Goal: Transaction & Acquisition: Purchase product/service

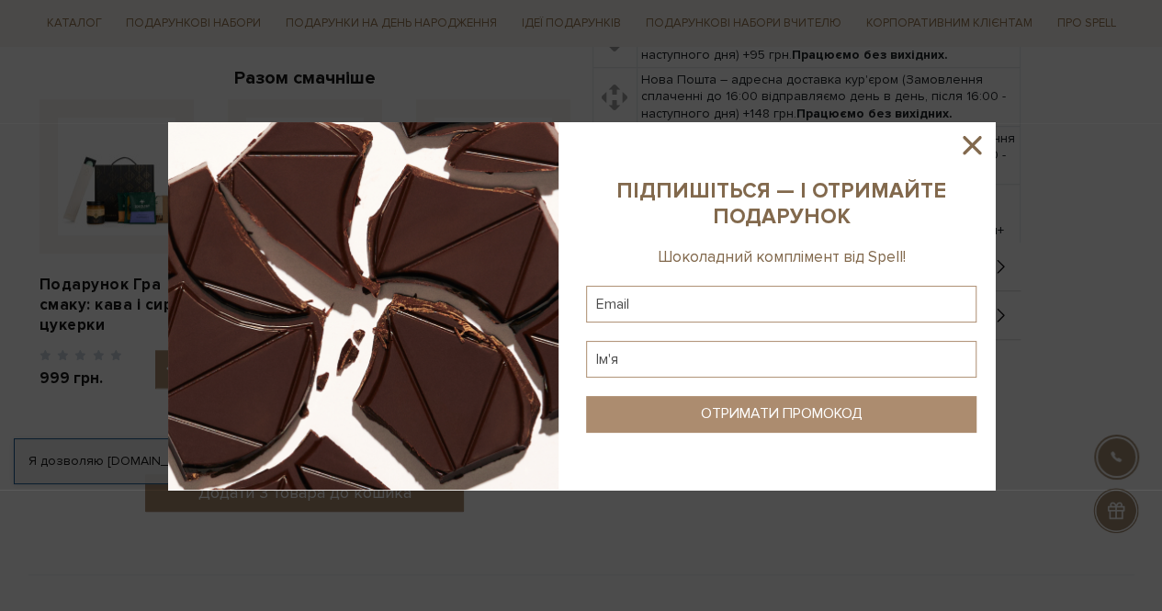
scroll to position [367, 0]
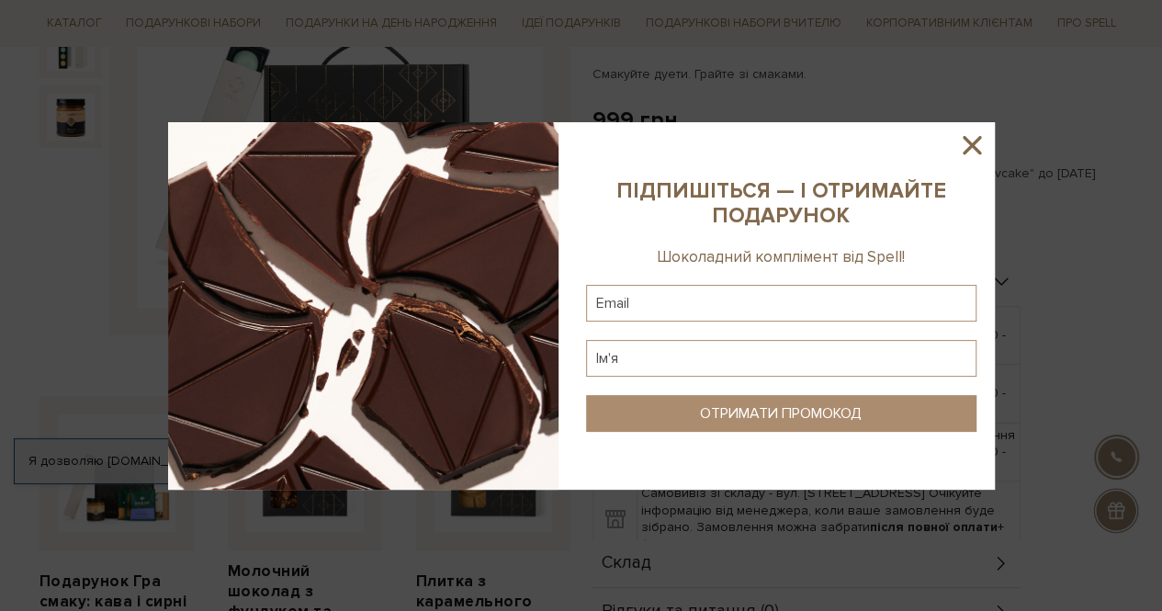
click at [974, 133] on icon at bounding box center [971, 144] width 31 height 31
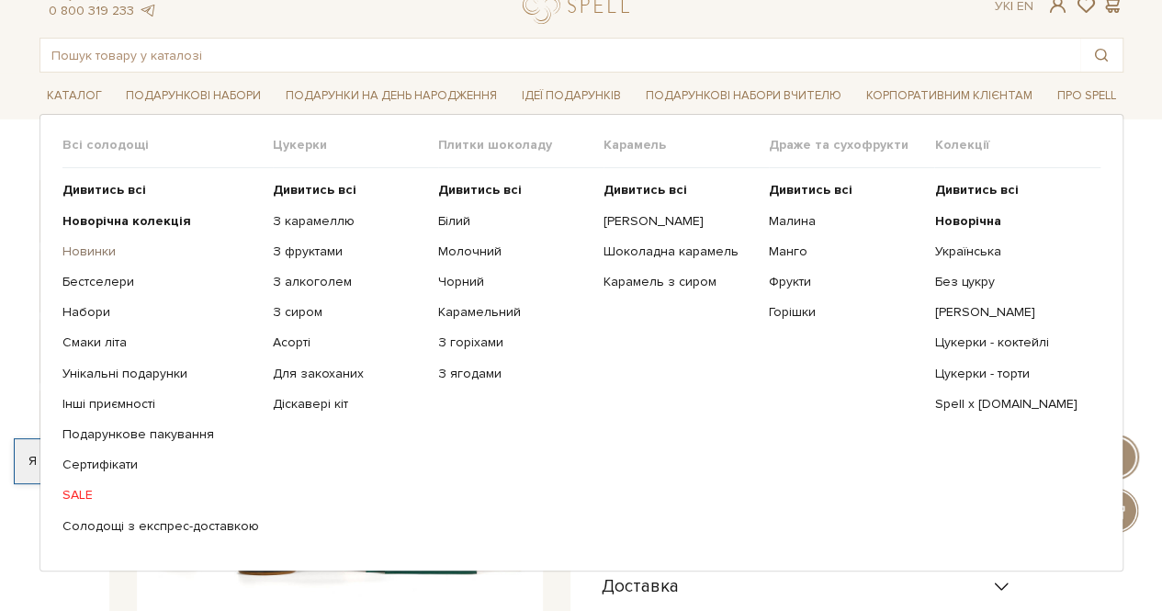
scroll to position [92, 0]
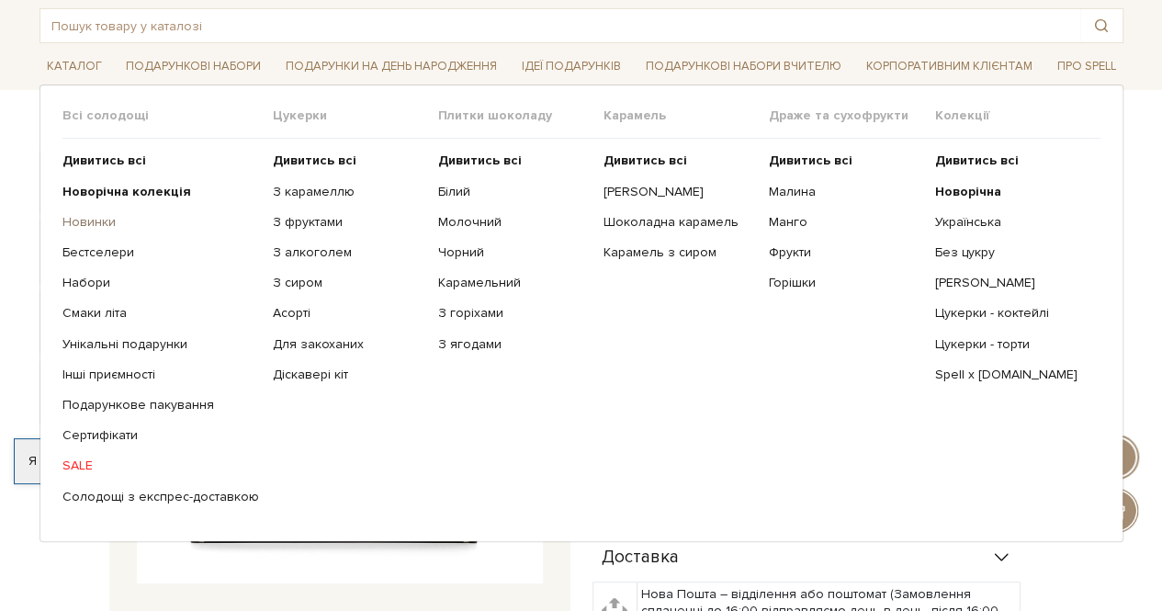
click at [93, 220] on link "Новинки" at bounding box center [160, 222] width 197 height 17
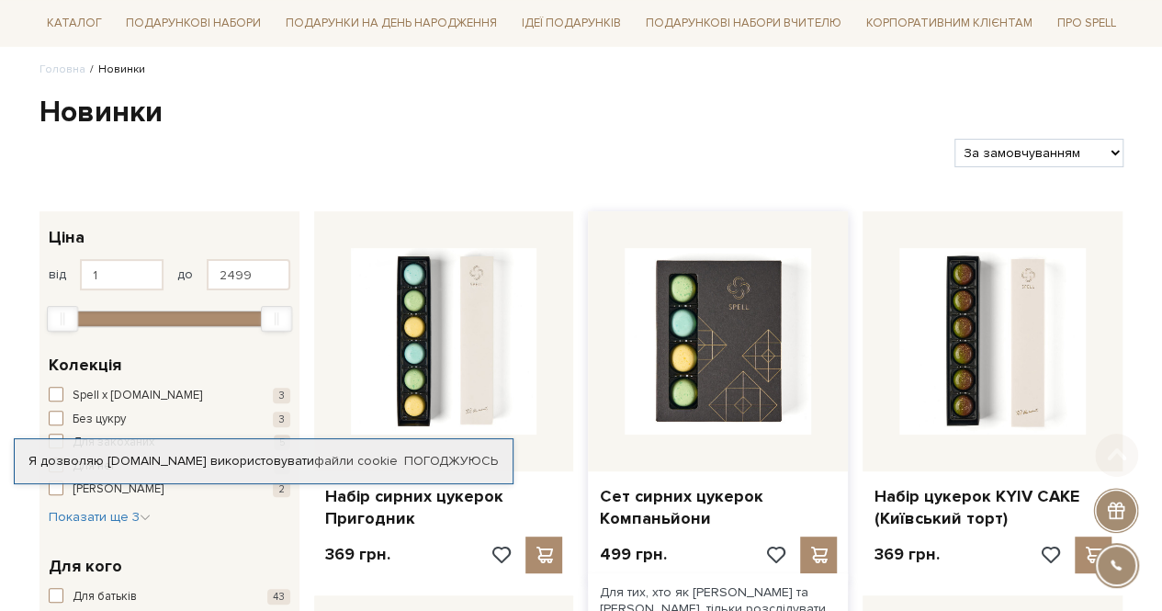
scroll to position [276, 0]
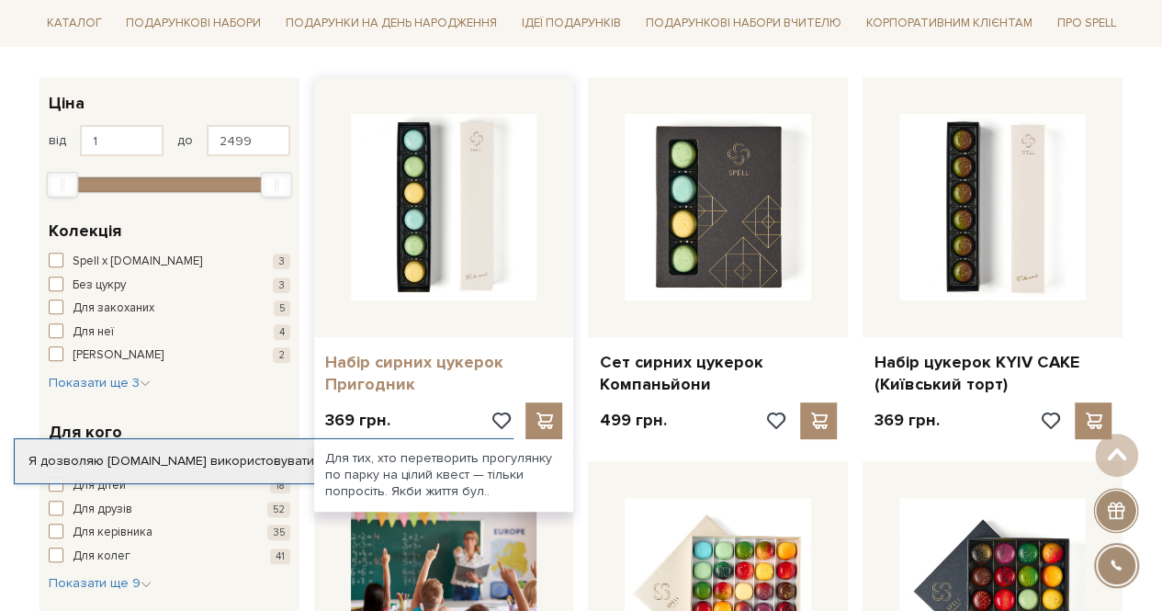
click at [397, 362] on link "Набір сирних цукерок Пригодник" at bounding box center [444, 373] width 238 height 43
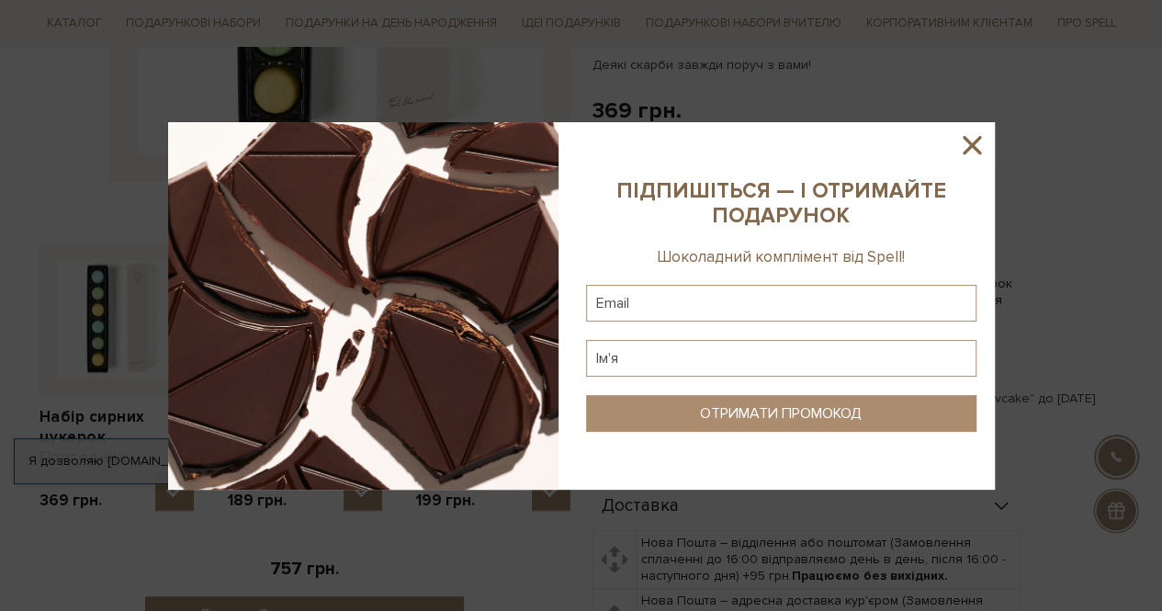
scroll to position [551, 0]
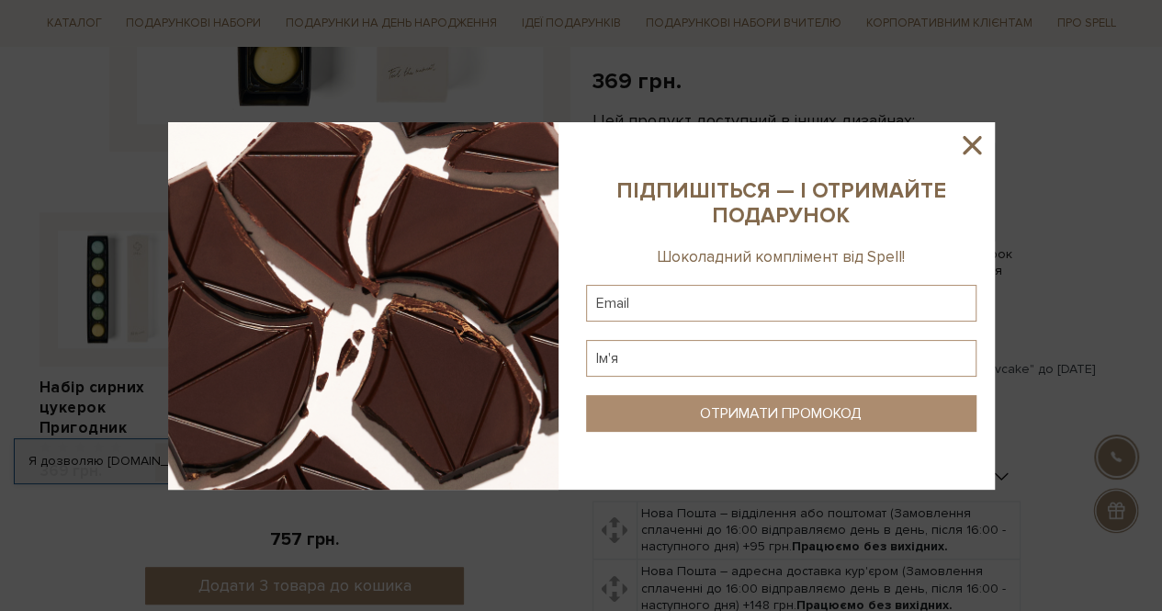
drag, startPoint x: 972, startPoint y: 144, endPoint x: 955, endPoint y: 135, distance: 18.9
click at [970, 143] on icon at bounding box center [972, 145] width 18 height 18
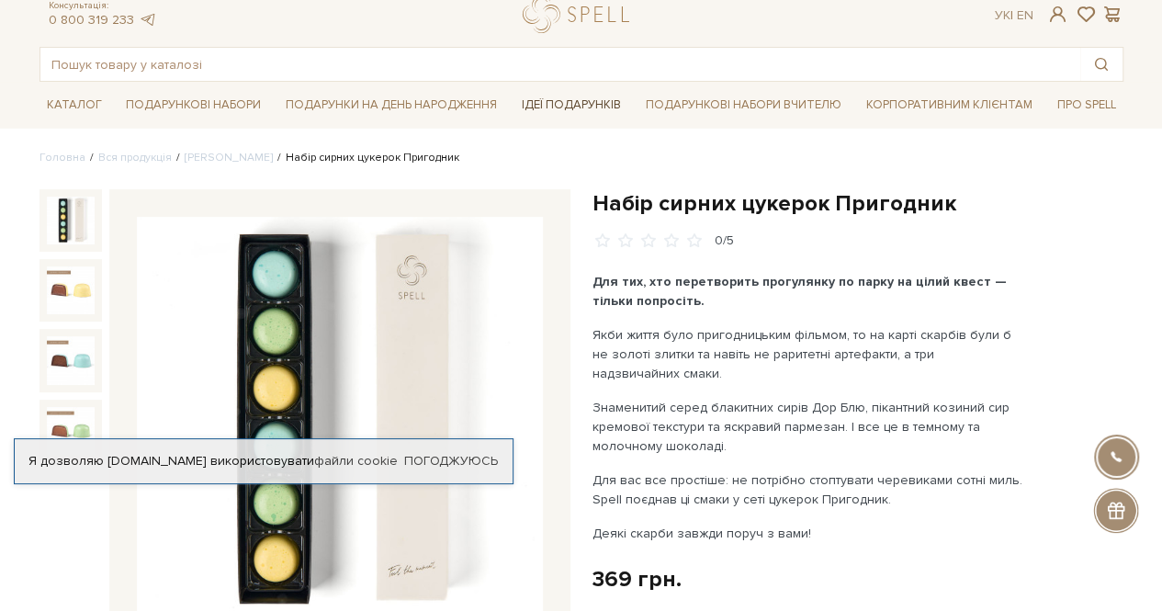
scroll to position [0, 0]
